Goal: Task Accomplishment & Management: Manage account settings

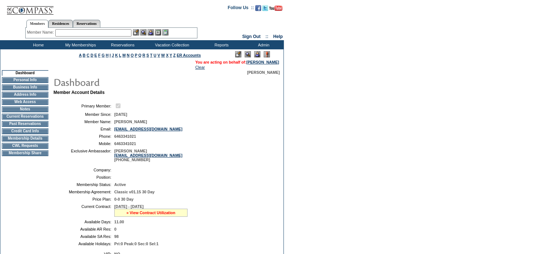
click at [144, 215] on link "» View Contract Utilization" at bounding box center [150, 213] width 49 height 4
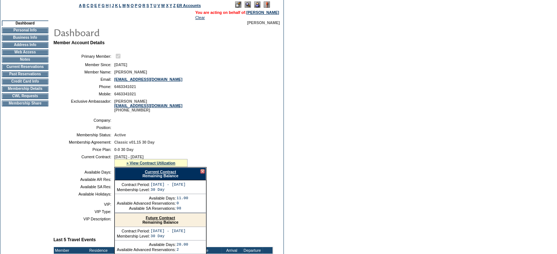
scroll to position [73, 0]
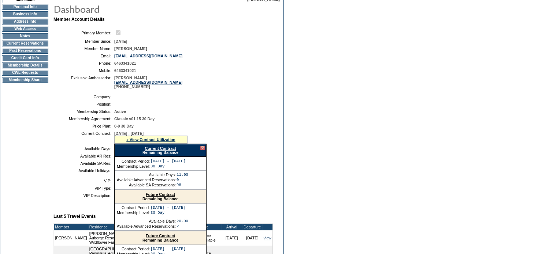
click at [149, 151] on link "Current Contract" at bounding box center [160, 148] width 31 height 4
click at [42, 144] on td "Dashboard Personal Info Business Info Address Info Web Access Notes Current Res…" at bounding box center [24, 190] width 49 height 387
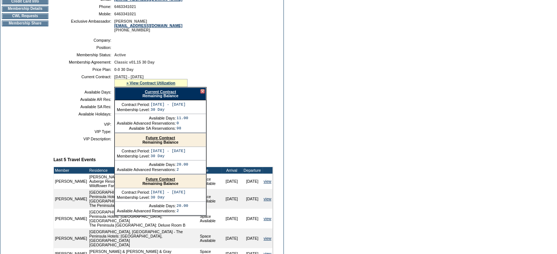
scroll to position [146, 0]
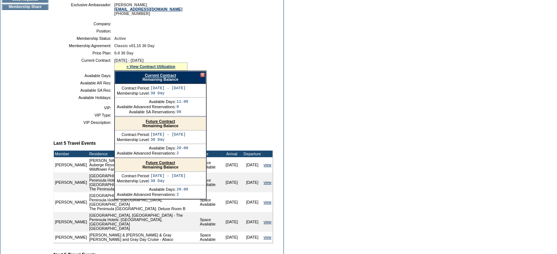
click at [200, 77] on div at bounding box center [202, 75] width 4 height 4
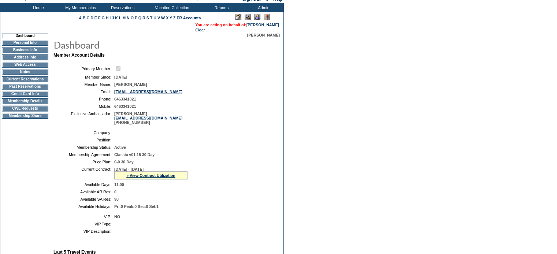
scroll to position [37, 0]
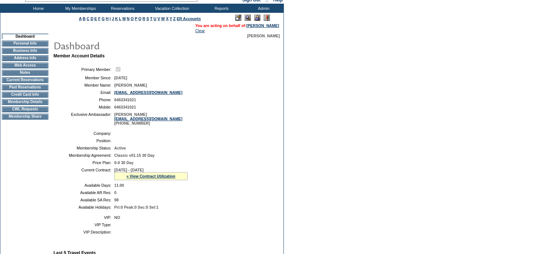
click at [10, 83] on td "Current Reservations" at bounding box center [25, 80] width 46 height 6
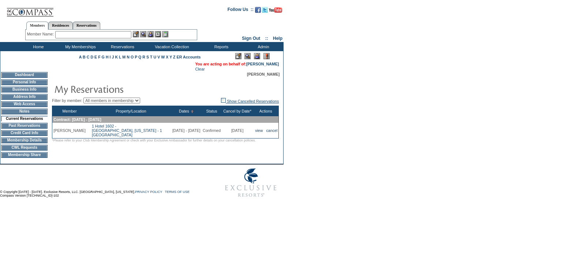
click at [230, 101] on link "Show Cancelled Reservations" at bounding box center [250, 101] width 58 height 4
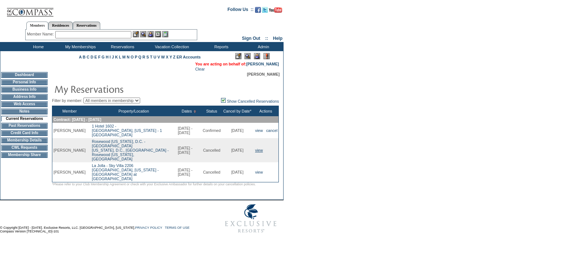
click at [256, 150] on link "view" at bounding box center [259, 150] width 8 height 4
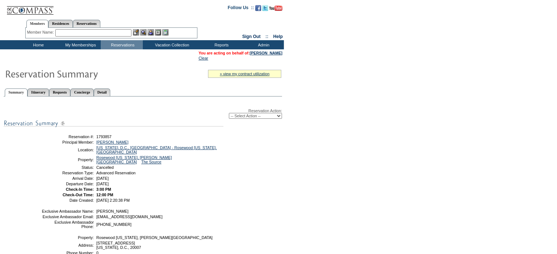
click at [277, 116] on select "-- Select Action -- Modify Reservation Dates Modify Reservation Cost Modify Occ…" at bounding box center [255, 116] width 53 height 6
select select "ChangeCost"
click at [229, 113] on select "-- Select Action -- Modify Reservation Dates Modify Reservation Cost Modify Occ…" at bounding box center [255, 116] width 53 height 6
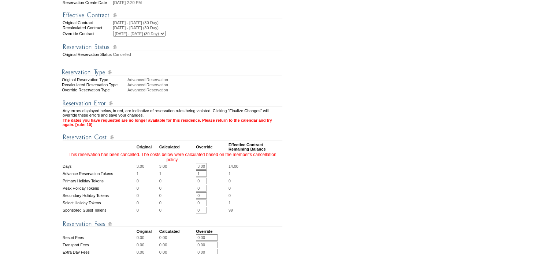
drag, startPoint x: 199, startPoint y: 176, endPoint x: 209, endPoint y: 175, distance: 9.9
click at [209, 170] on td "3.00 * *" at bounding box center [212, 166] width 32 height 7
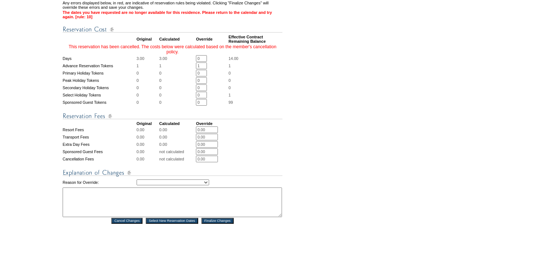
scroll to position [256, 0]
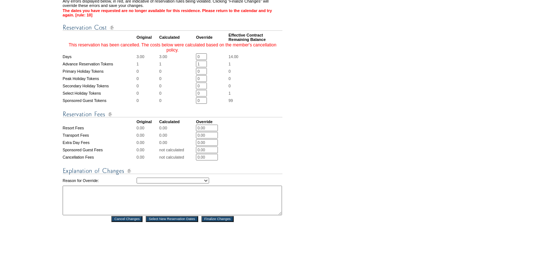
type input "0"
drag, startPoint x: 211, startPoint y: 189, endPoint x: 207, endPoint y: 189, distance: 4.0
click at [209, 184] on select "Creating Continuous Stay Days Rebooked After Cancellation Editing Occupant Expe…" at bounding box center [173, 181] width 72 height 6
select select "1036"
click at [137, 184] on select "Creating Continuous Stay Days Rebooked After Cancellation Editing Occupant Expe…" at bounding box center [173, 181] width 72 height 6
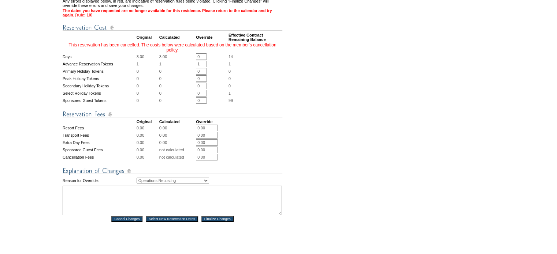
click at [86, 207] on textarea at bounding box center [172, 201] width 219 height 30
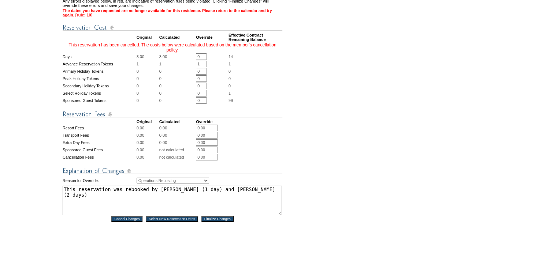
type textarea "This reservation was rebooked by Brittney Messer (1 day) and Amy Mitchell (2 da…"
click at [213, 222] on input "Finalize Changes" at bounding box center [217, 219] width 32 height 6
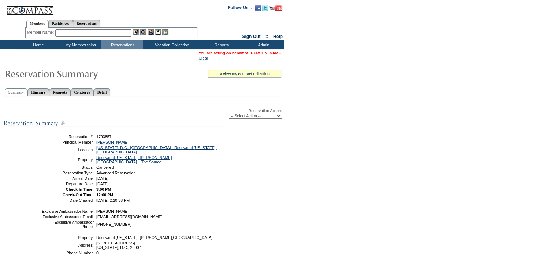
click at [261, 52] on link "[PERSON_NAME]" at bounding box center [266, 53] width 33 height 4
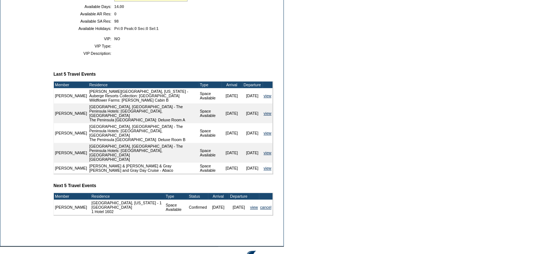
scroll to position [220, 0]
